Goal: Task Accomplishment & Management: Manage account settings

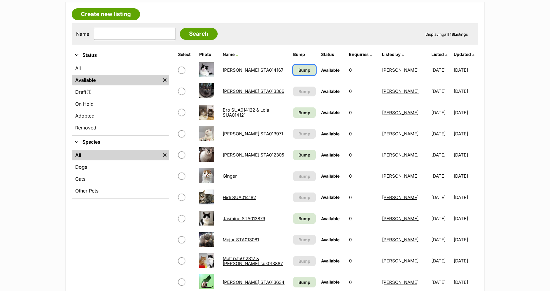
click at [299, 68] on span "Bump" at bounding box center [305, 70] width 12 height 6
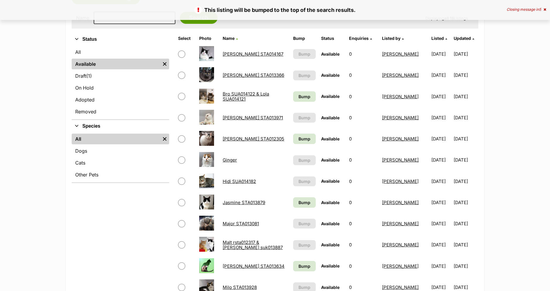
scroll to position [132, 0]
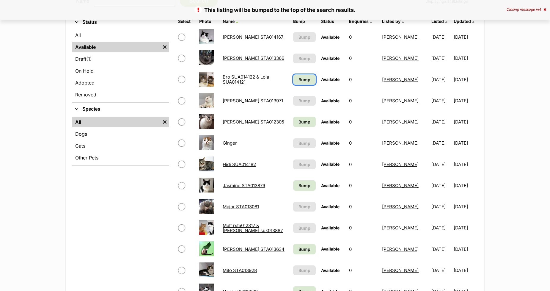
click at [299, 77] on span "Bump" at bounding box center [305, 79] width 12 height 6
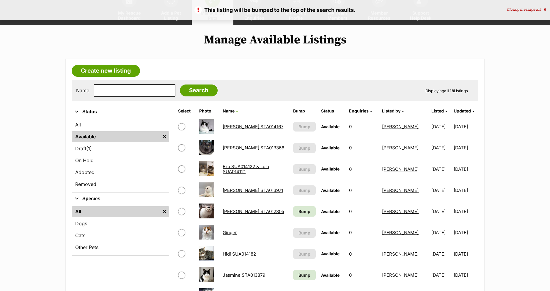
scroll to position [165, 0]
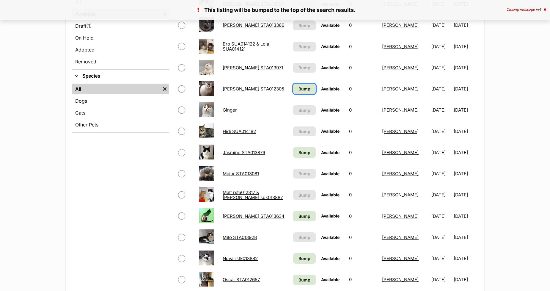
click at [299, 87] on span "Bump" at bounding box center [305, 89] width 12 height 6
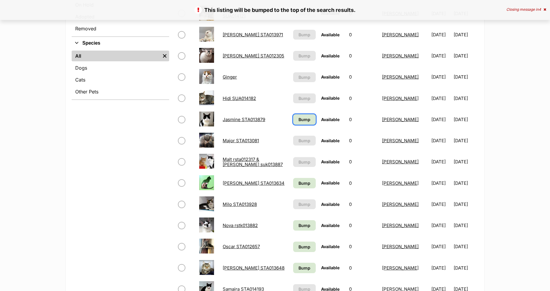
click at [299, 118] on span "Bump" at bounding box center [305, 119] width 12 height 6
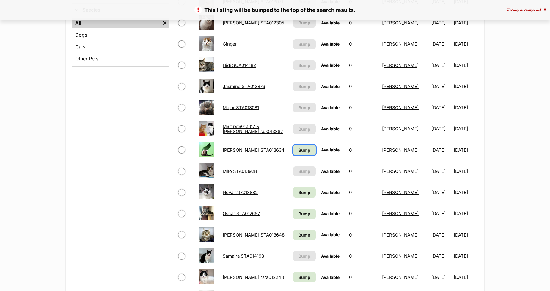
click at [299, 150] on span "Bump" at bounding box center [305, 150] width 12 height 6
click at [299, 192] on span "Bump" at bounding box center [305, 192] width 12 height 6
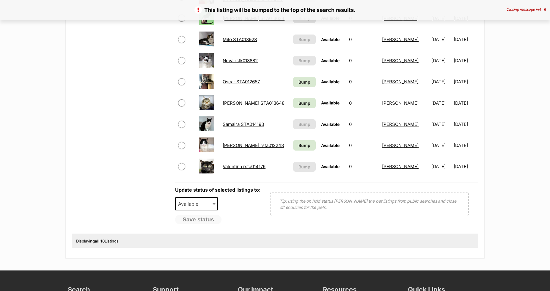
scroll to position [363, 0]
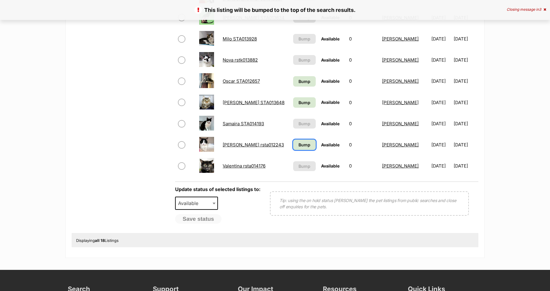
click at [299, 143] on span "Bump" at bounding box center [305, 145] width 12 height 6
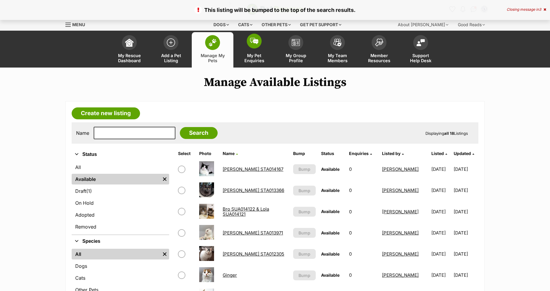
click at [251, 41] on img at bounding box center [254, 41] width 8 height 7
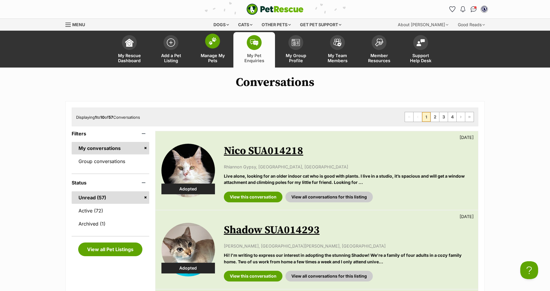
click at [206, 42] on span at bounding box center [212, 41] width 15 height 15
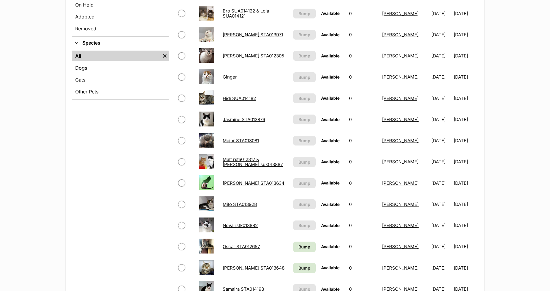
scroll to position [33, 0]
